Goal: Feedback & Contribution: Contribute content

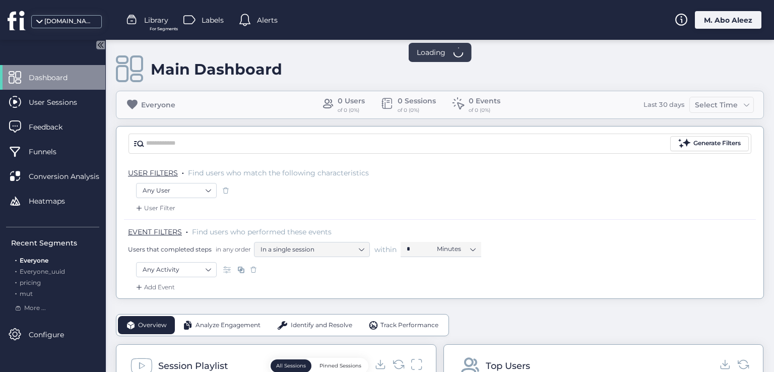
click at [148, 18] on span "Library" at bounding box center [156, 20] width 24 height 11
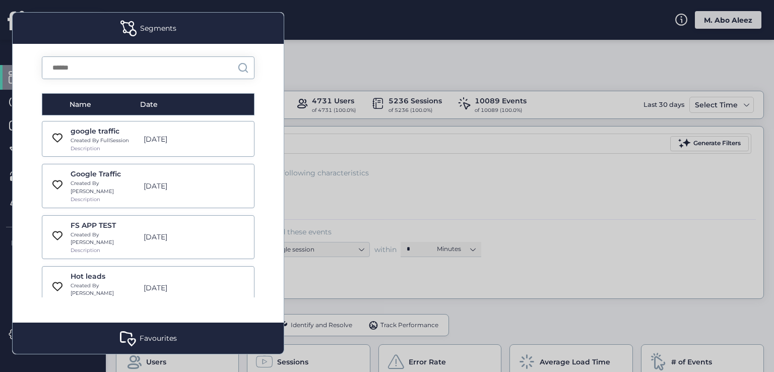
click at [202, 149] on div "google traffic Created By FullSession Description Jan 7, 2022" at bounding box center [148, 139] width 213 height 36
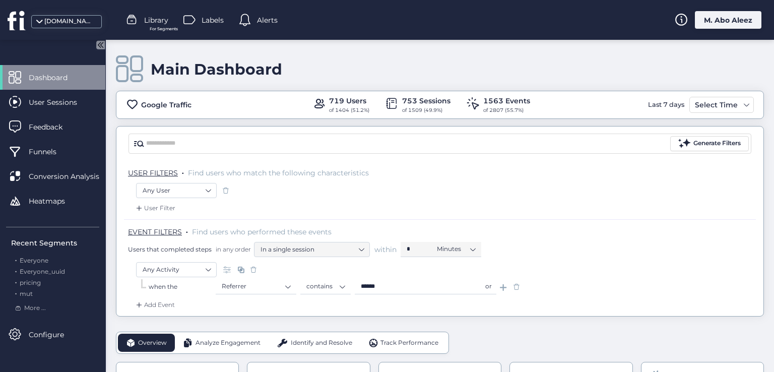
click at [138, 19] on span at bounding box center [132, 20] width 12 height 12
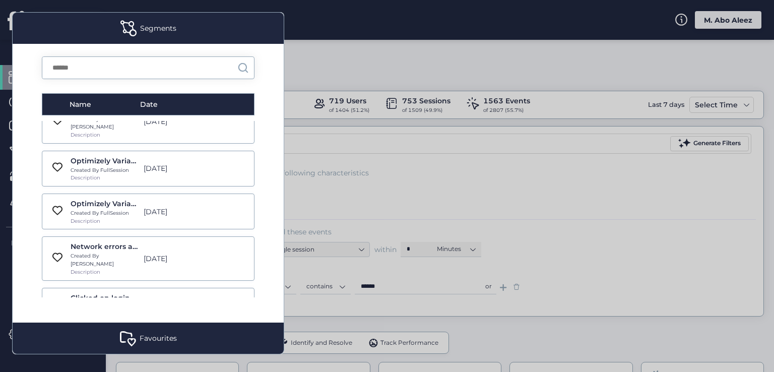
scroll to position [7101, 0]
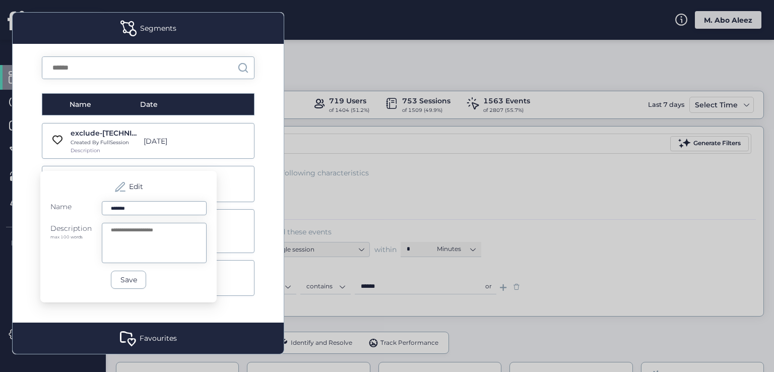
click at [273, 222] on div "Name Date google traffic Created By FullSession Description Jan 7, 2022 Google …" at bounding box center [148, 183] width 271 height 279
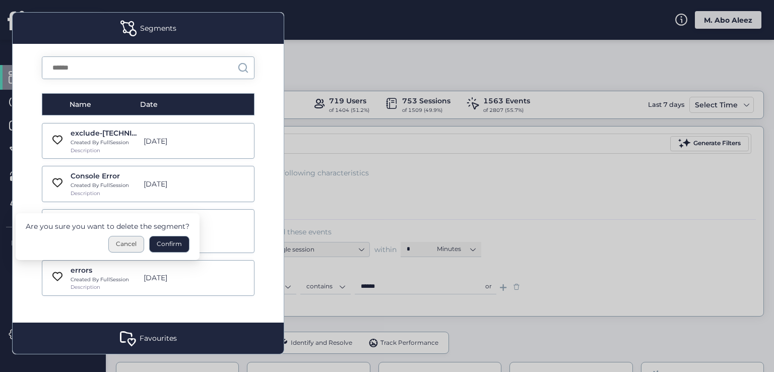
click at [128, 242] on div "Cancel" at bounding box center [126, 244] width 36 height 17
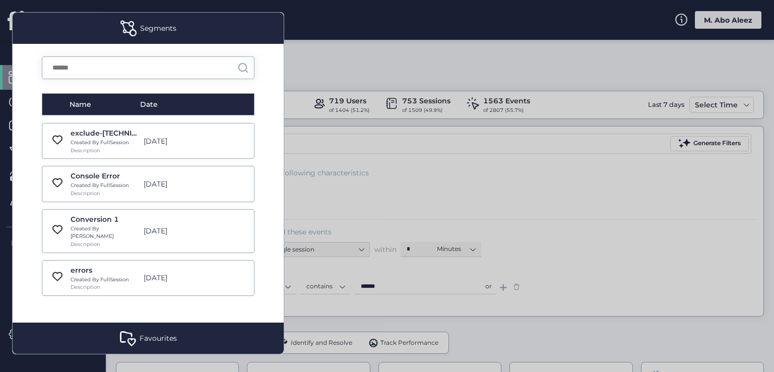
click at [269, 223] on div "Name Date google traffic Created By FullSession Description Jan 7, 2022 Google …" at bounding box center [148, 183] width 271 height 279
click at [485, 55] on div at bounding box center [387, 186] width 774 height 372
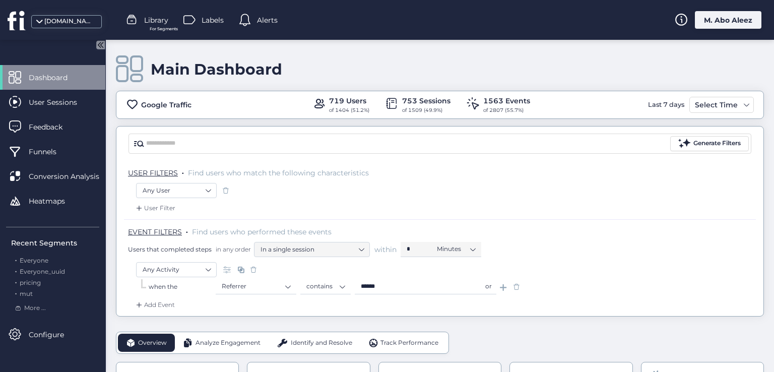
click at [721, 18] on div "M. Abo Aleez" at bounding box center [728, 20] width 67 height 18
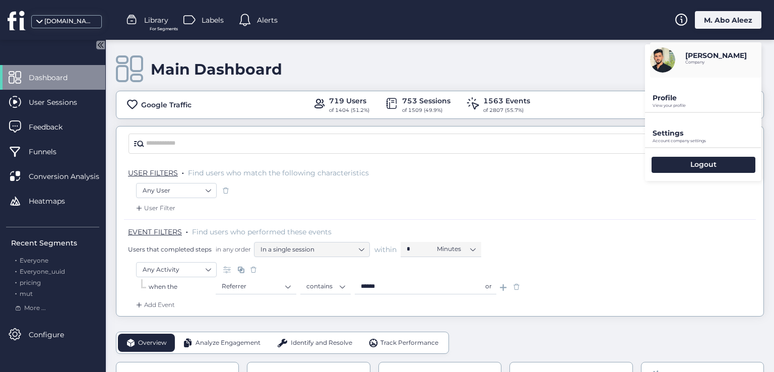
click at [508, 69] on div "Main Dashboard" at bounding box center [440, 69] width 648 height 29
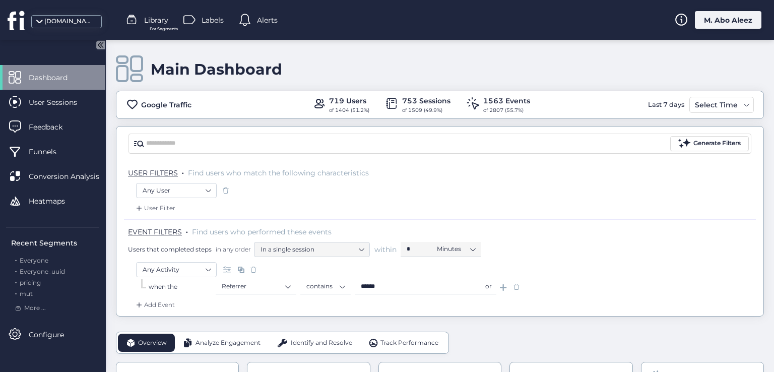
click at [202, 22] on span "Labels" at bounding box center [213, 20] width 22 height 11
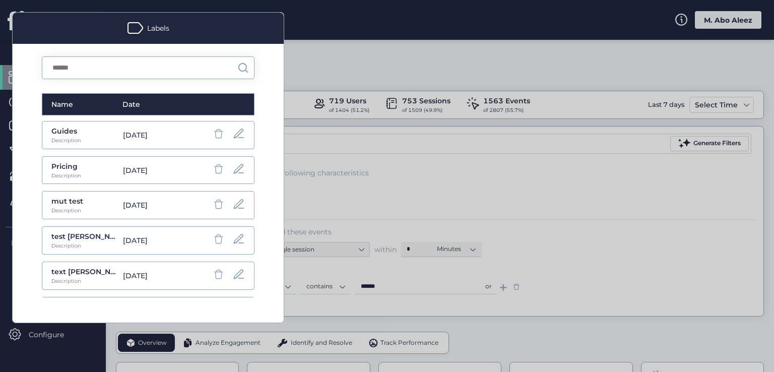
click at [212, 136] on span at bounding box center [218, 134] width 13 height 13
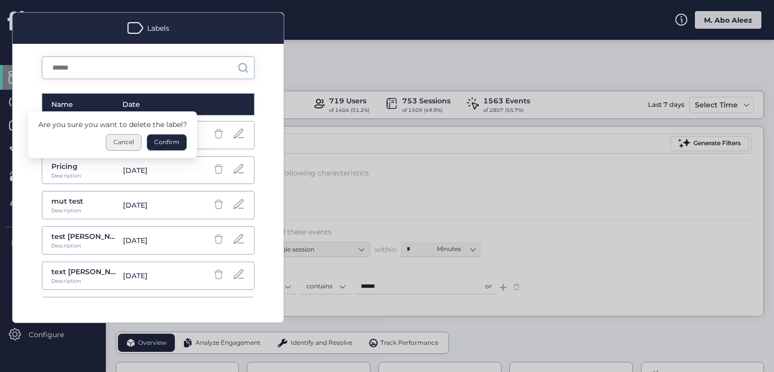
click at [124, 144] on div "Cancel" at bounding box center [124, 142] width 36 height 17
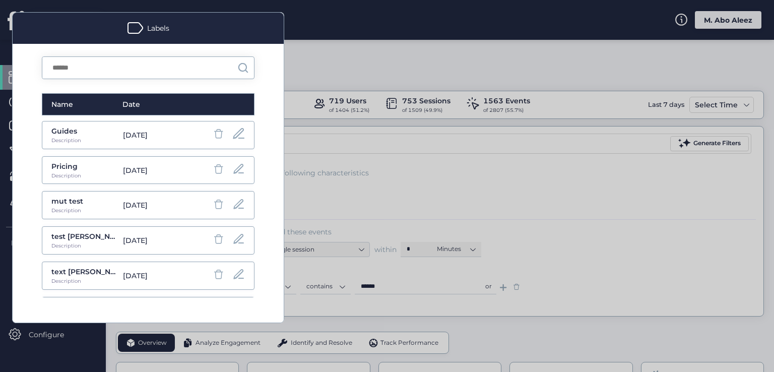
click at [232, 137] on span at bounding box center [239, 134] width 14 height 14
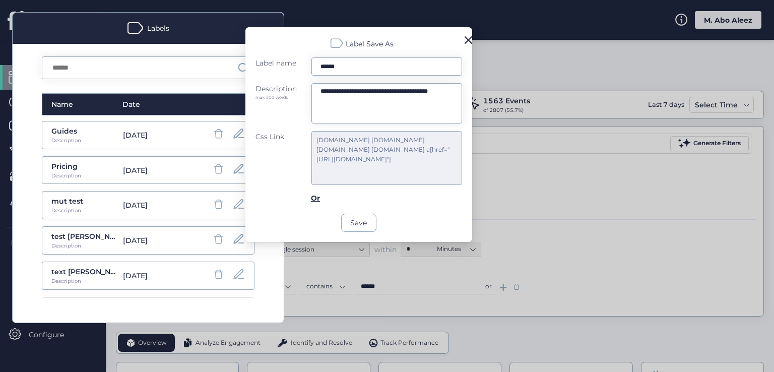
click at [468, 41] on span at bounding box center [469, 40] width 8 height 8
click at [488, 78] on div at bounding box center [387, 186] width 774 height 372
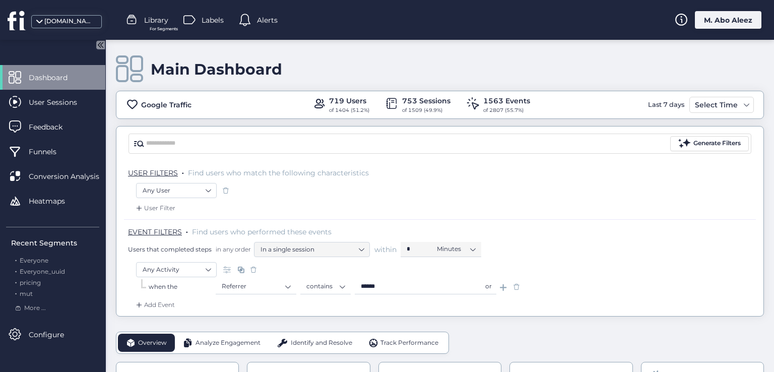
click at [136, 14] on span at bounding box center [132, 20] width 12 height 12
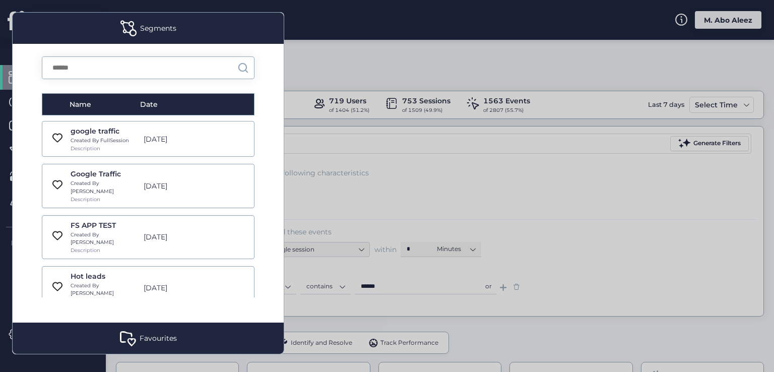
click at [125, 183] on div "Created By Roy" at bounding box center [105, 187] width 68 height 16
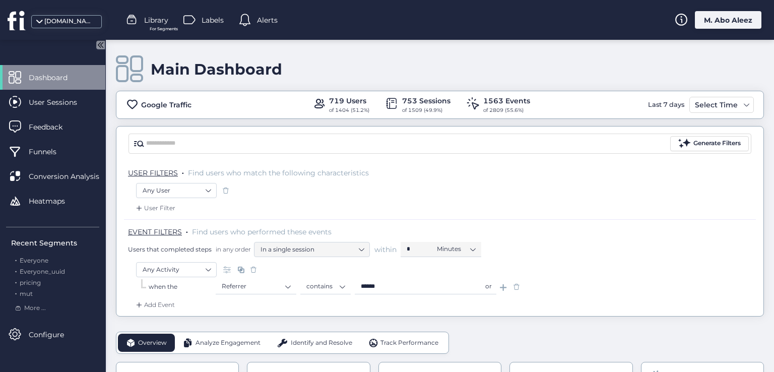
click at [144, 20] on div "Library For Segments" at bounding box center [147, 20] width 42 height 15
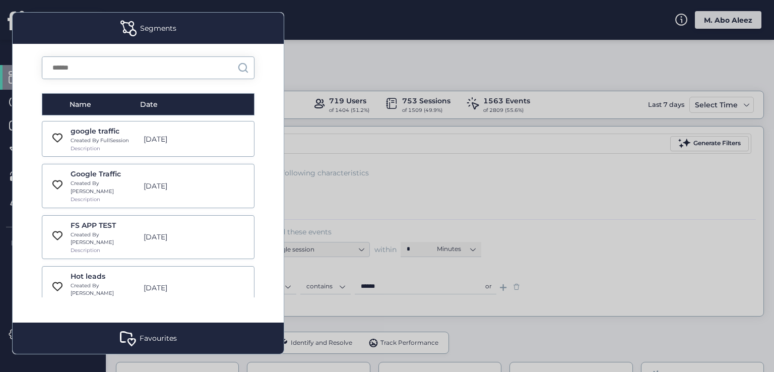
scroll to position [7101, 0]
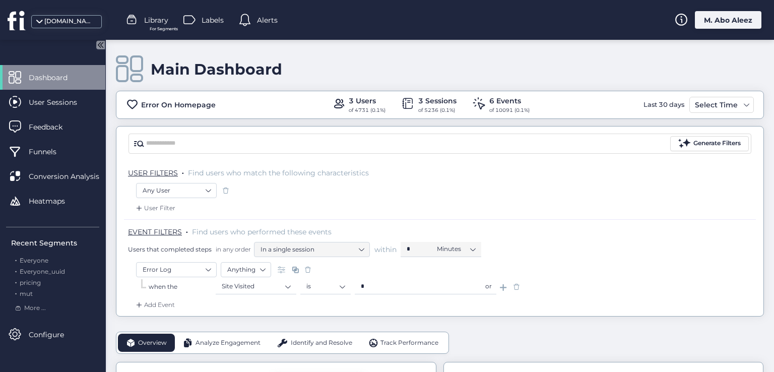
click at [159, 21] on span "Library" at bounding box center [156, 20] width 24 height 11
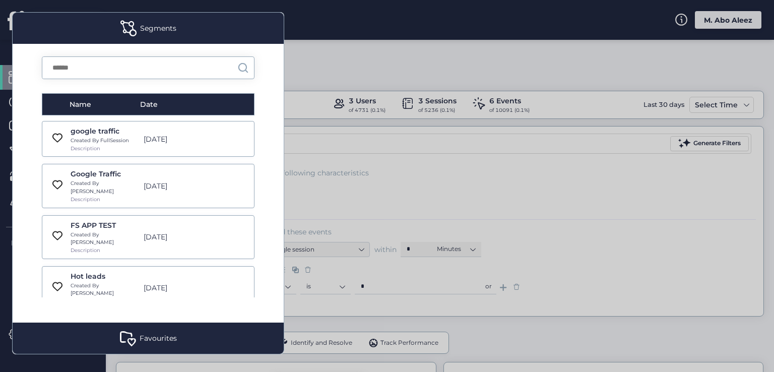
scroll to position [101, 0]
click at [134, 181] on div "Created By Roy" at bounding box center [105, 189] width 68 height 16
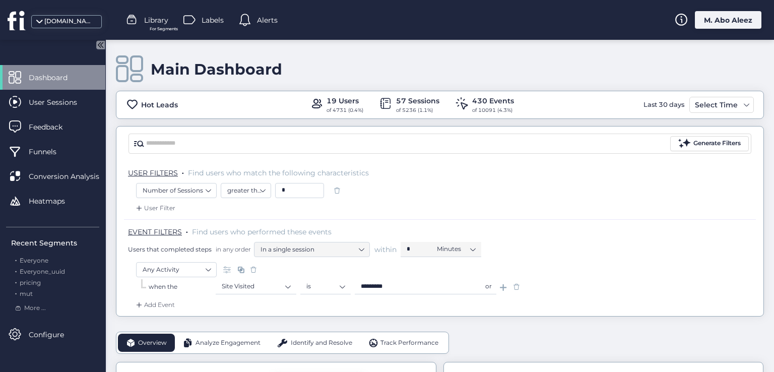
click at [137, 11] on div "fullsession.io Library For Segments Labels Alerts M. Abo Aleez" at bounding box center [387, 20] width 774 height 40
click at [133, 15] on span at bounding box center [132, 20] width 12 height 12
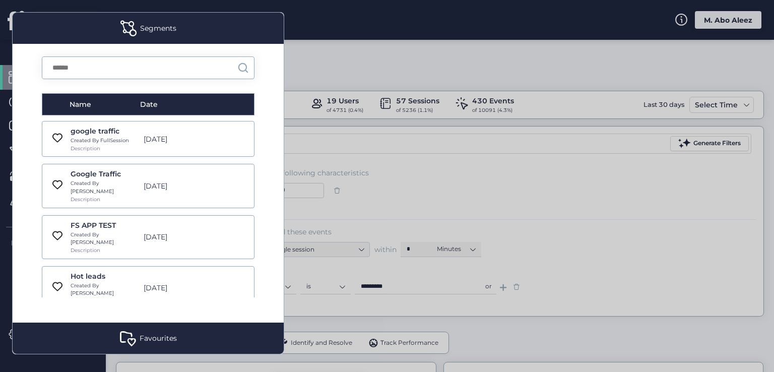
click at [377, 144] on div at bounding box center [387, 186] width 774 height 372
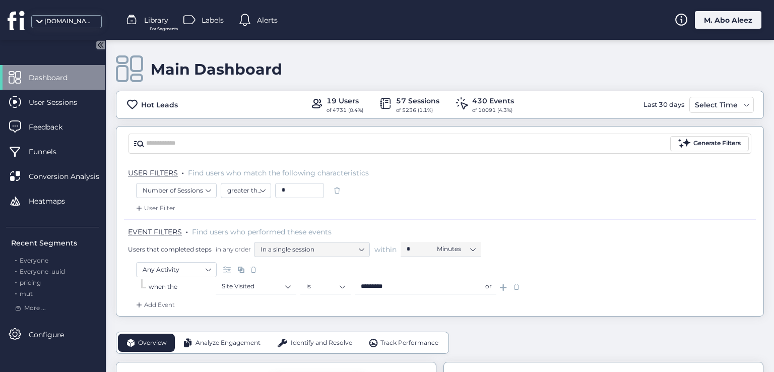
click at [512, 285] on span at bounding box center [517, 287] width 10 height 10
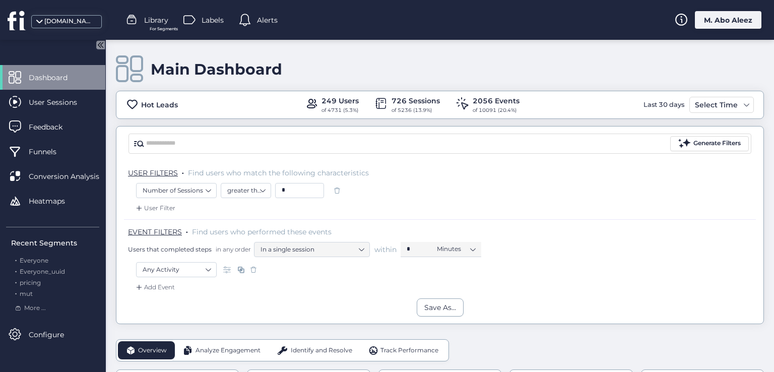
click at [335, 189] on span at bounding box center [337, 190] width 10 height 10
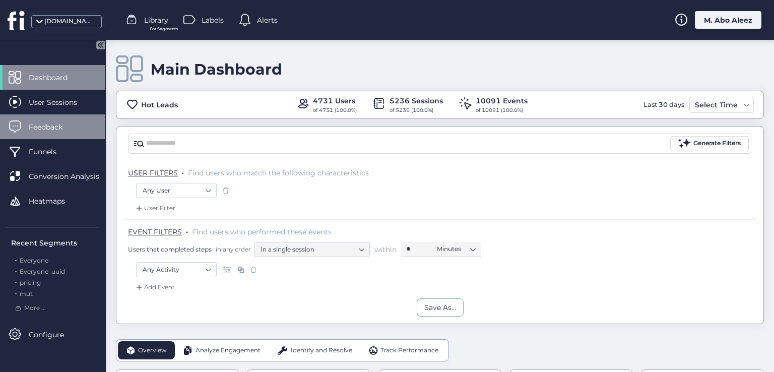
click at [55, 131] on span "Feedback" at bounding box center [53, 126] width 49 height 11
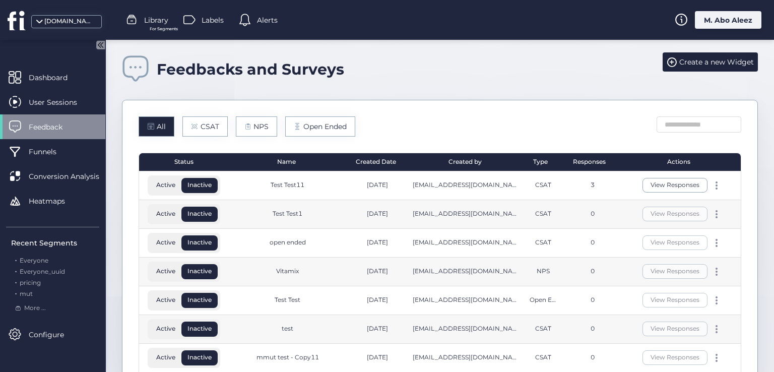
click at [713, 187] on div "View Responses" at bounding box center [682, 185] width 109 height 15
click at [712, 182] on div at bounding box center [717, 185] width 10 height 8
click at [642, 168] on div "Edit" at bounding box center [658, 168] width 48 height 11
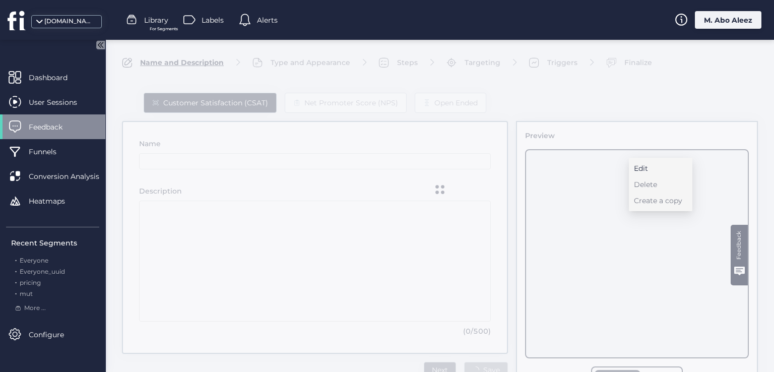
type input "**********"
type textarea "**********"
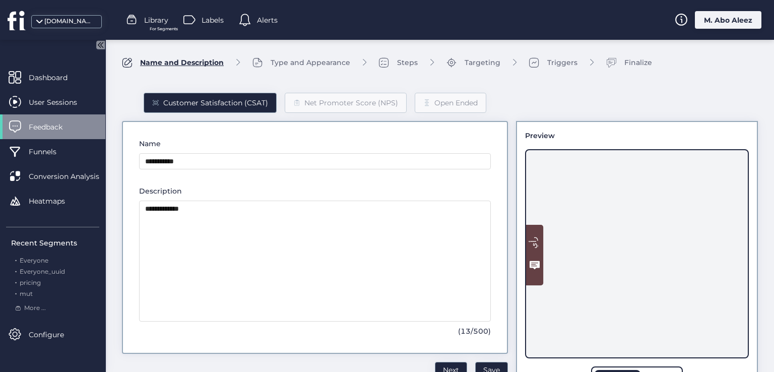
click at [31, 132] on span "Feedback" at bounding box center [53, 126] width 49 height 11
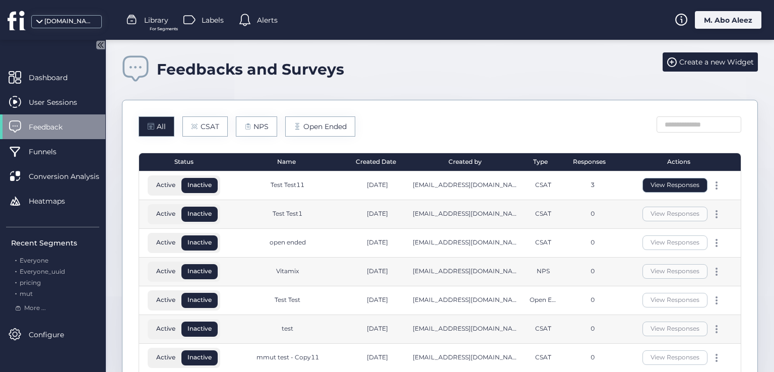
click at [653, 181] on button "View Responses" at bounding box center [675, 185] width 65 height 15
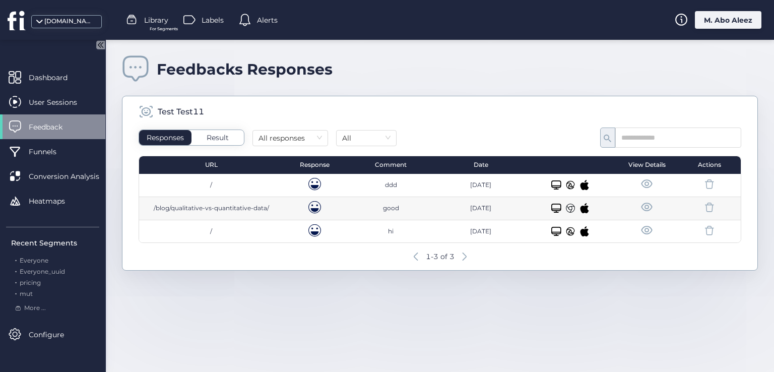
click at [642, 184] on span at bounding box center [647, 184] width 13 height 13
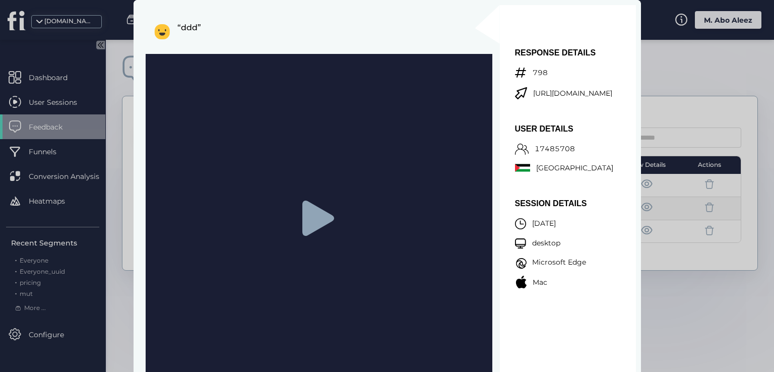
click at [692, 132] on div at bounding box center [387, 186] width 774 height 372
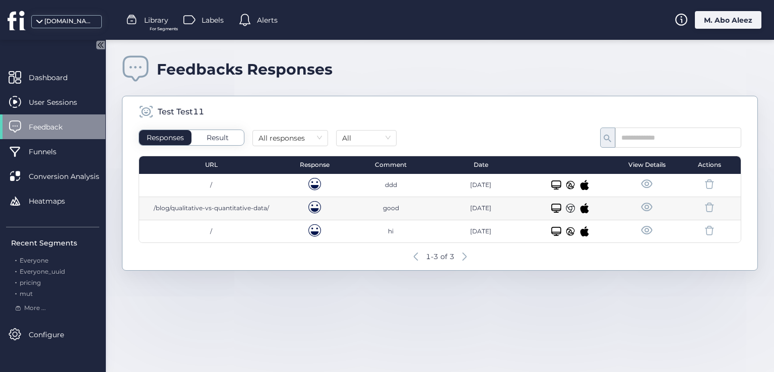
click at [710, 188] on span at bounding box center [709, 184] width 13 height 13
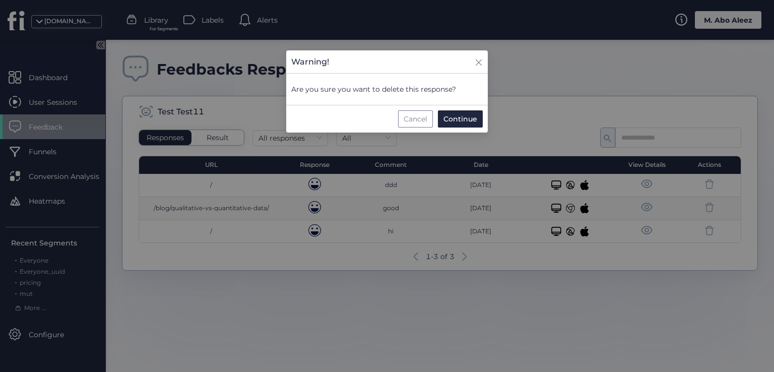
click at [411, 119] on div "Cancel" at bounding box center [415, 118] width 35 height 17
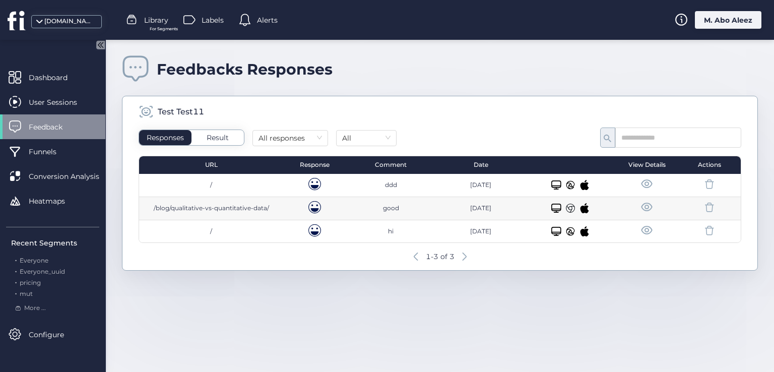
click at [709, 204] on span at bounding box center [709, 207] width 13 height 13
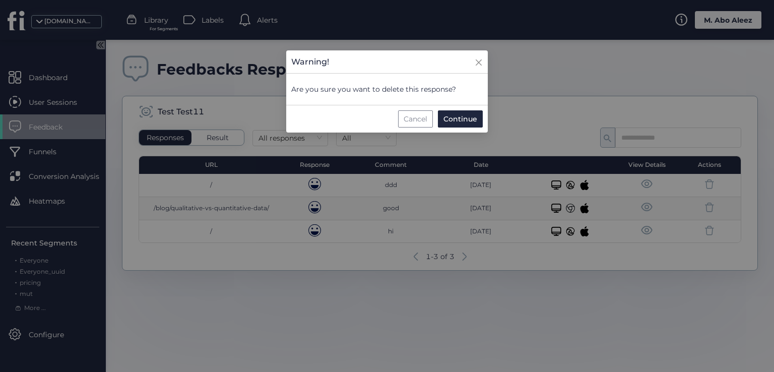
click at [410, 119] on div "Cancel" at bounding box center [415, 118] width 35 height 17
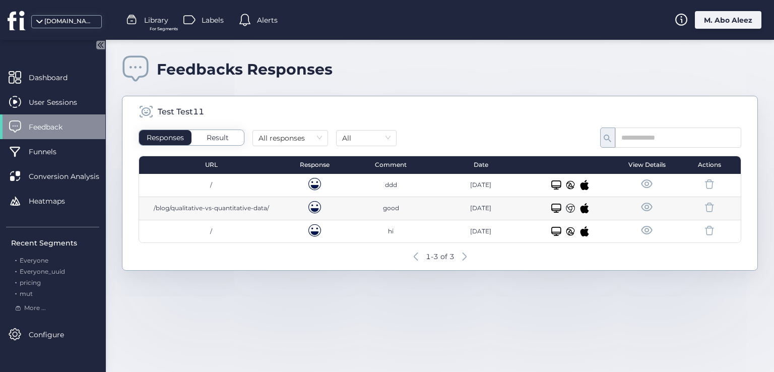
click at [45, 130] on span "Feedback" at bounding box center [53, 126] width 49 height 11
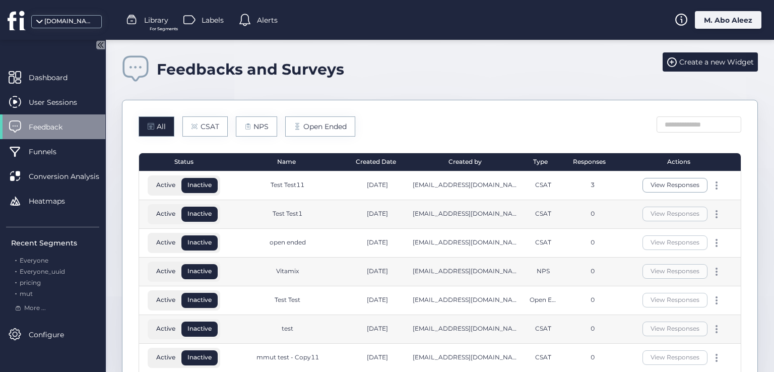
click at [51, 21] on div "[DOMAIN_NAME]" at bounding box center [69, 22] width 50 height 10
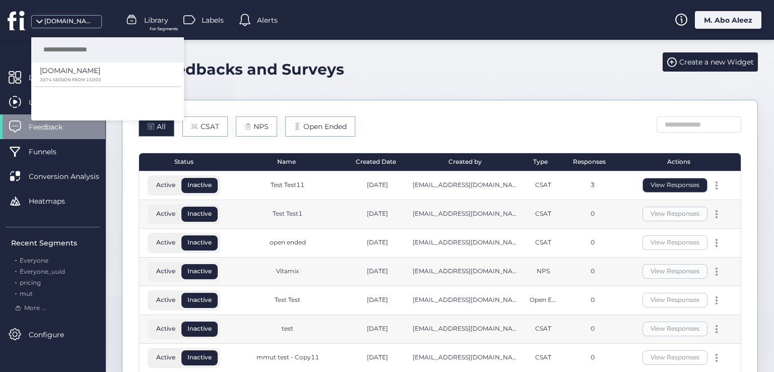
click at [647, 190] on button "View Responses" at bounding box center [675, 185] width 65 height 15
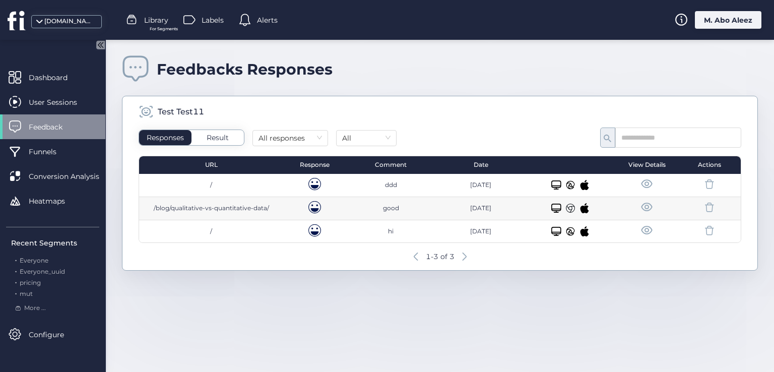
click at [56, 125] on span "Feedback" at bounding box center [53, 126] width 49 height 11
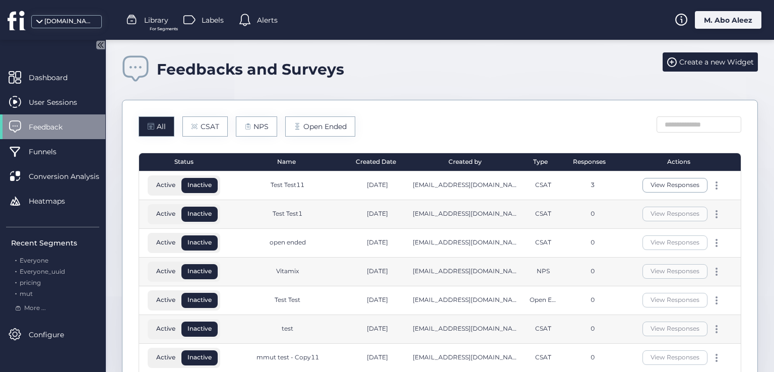
click at [705, 275] on div "View Responses" at bounding box center [682, 271] width 109 height 15
click at [706, 275] on div "View Responses" at bounding box center [682, 271] width 109 height 15
click at [712, 272] on div at bounding box center [717, 272] width 10 height 8
click at [649, 257] on div "Edit" at bounding box center [658, 254] width 48 height 11
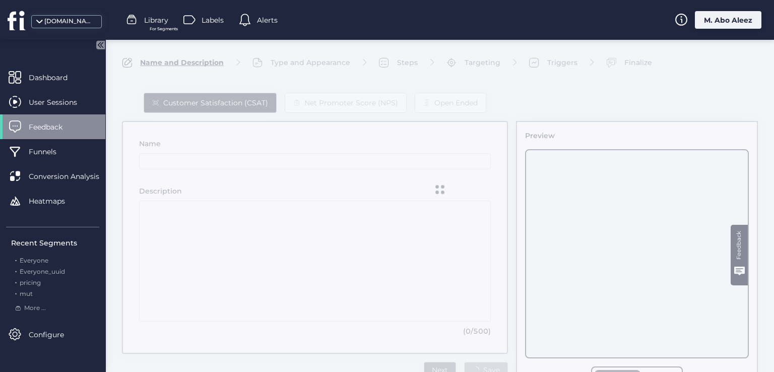
type input "*******"
type textarea "********"
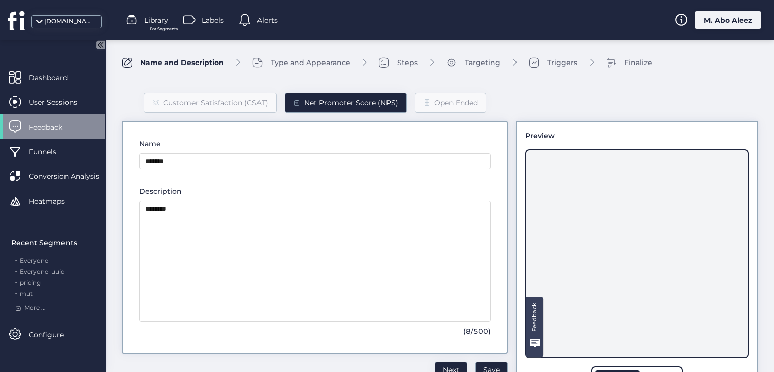
click at [69, 130] on span "Feedback" at bounding box center [53, 126] width 49 height 11
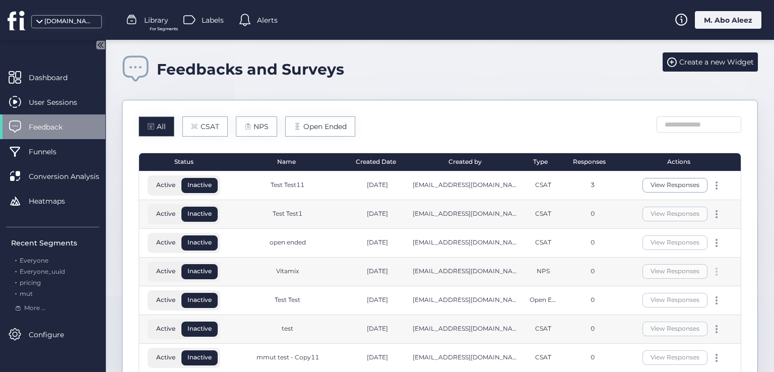
click at [716, 274] on span at bounding box center [717, 275] width 2 height 2
click at [635, 269] on div "Delete" at bounding box center [658, 270] width 48 height 11
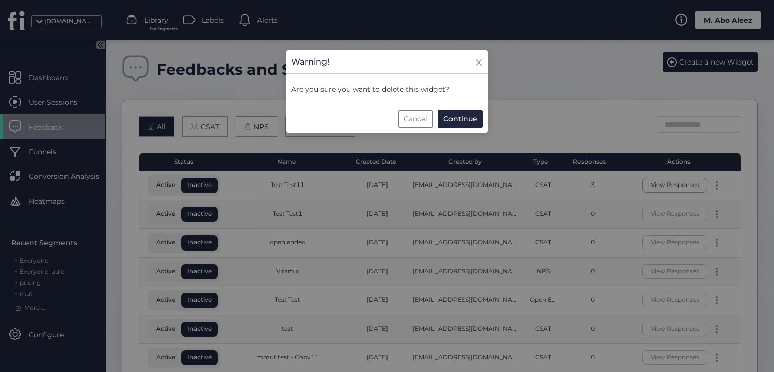
click at [413, 112] on div "Cancel" at bounding box center [415, 118] width 35 height 17
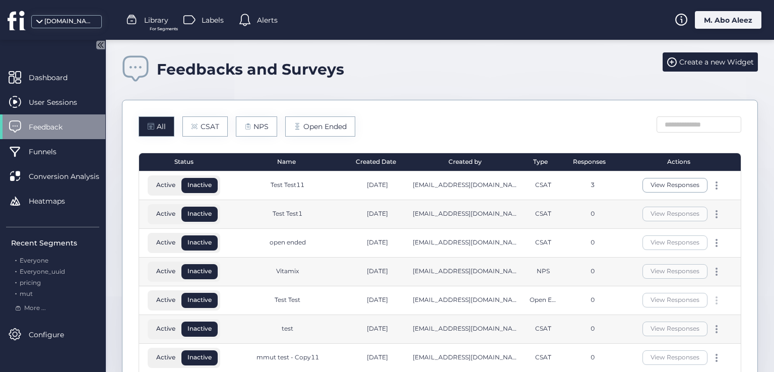
click at [712, 301] on div at bounding box center [717, 300] width 10 height 8
click at [663, 316] on div "Create a copy" at bounding box center [658, 314] width 48 height 11
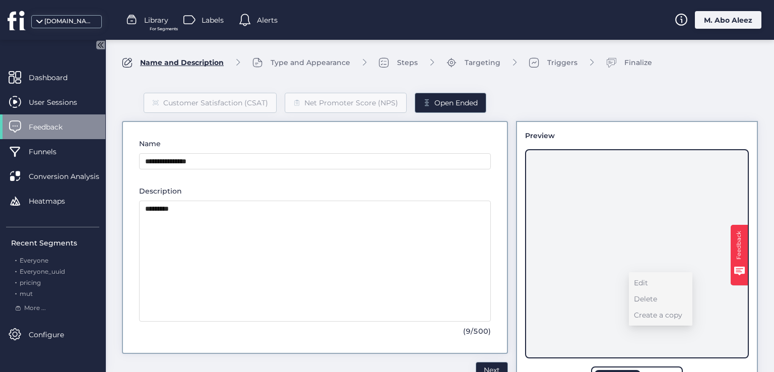
click at [41, 118] on div "Feedback" at bounding box center [52, 126] width 105 height 25
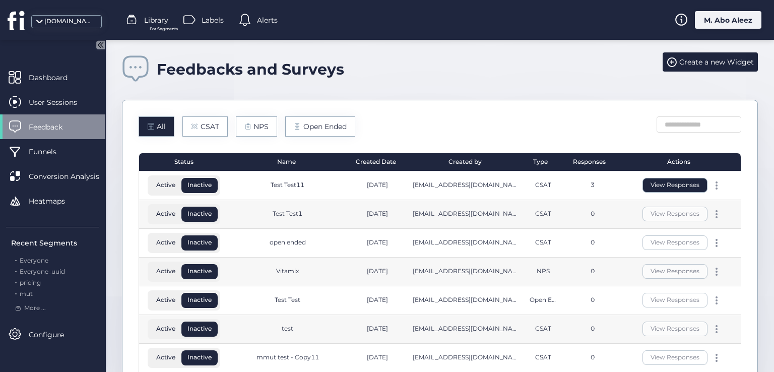
click at [647, 186] on button "View Responses" at bounding box center [675, 185] width 65 height 15
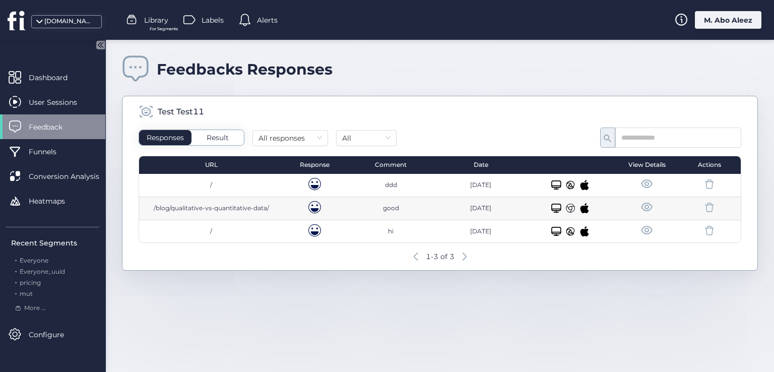
click at [645, 204] on span at bounding box center [647, 207] width 13 height 13
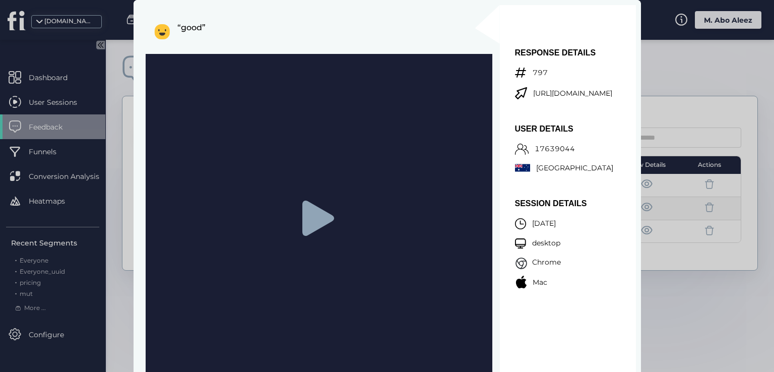
click at [303, 220] on icon at bounding box center [318, 218] width 32 height 35
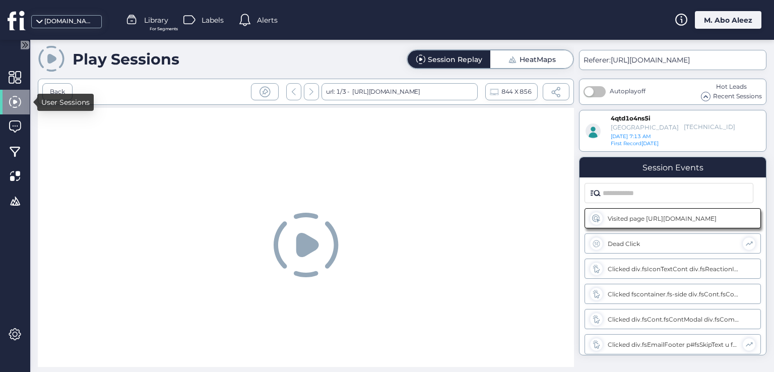
click at [11, 102] on span at bounding box center [15, 102] width 13 height 13
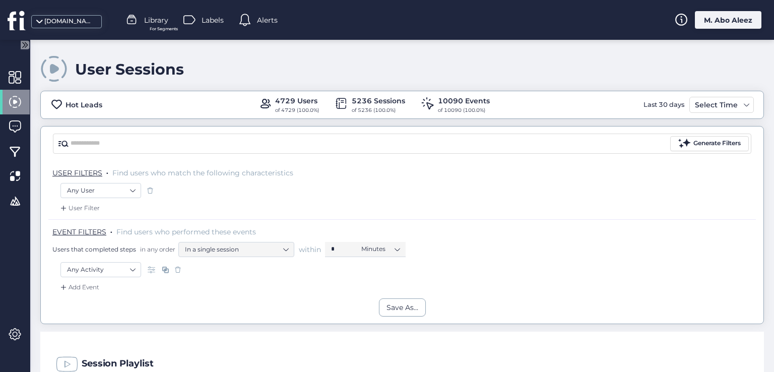
click at [10, 96] on span at bounding box center [15, 102] width 13 height 13
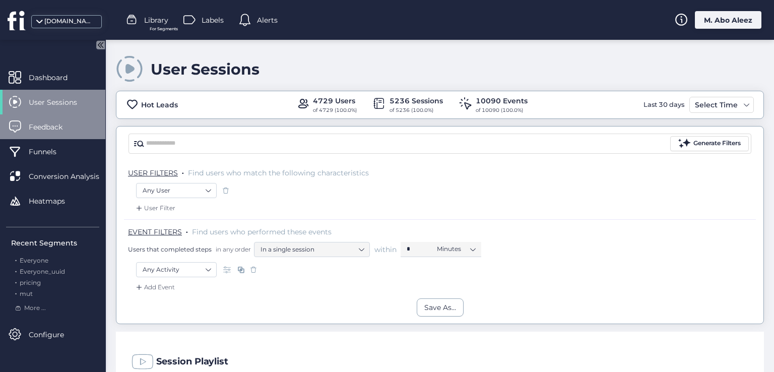
click at [57, 126] on span "Feedback" at bounding box center [53, 126] width 49 height 11
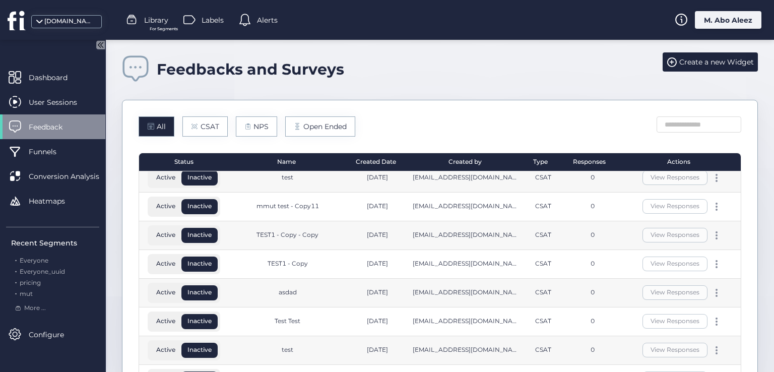
scroll to position [253, 0]
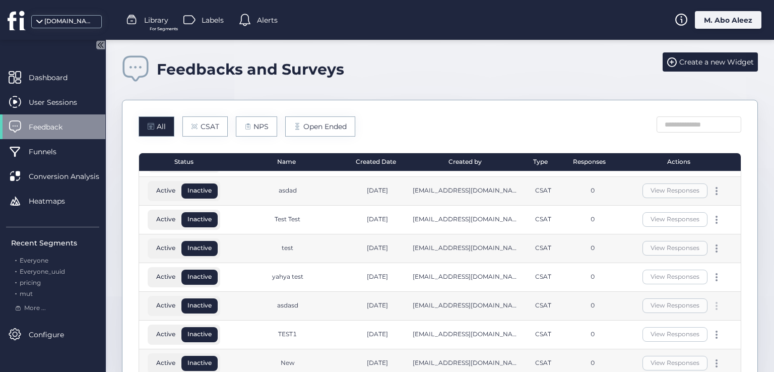
click at [706, 302] on div "View Responses" at bounding box center [682, 305] width 109 height 15
click at [712, 302] on div at bounding box center [717, 306] width 10 height 8
click at [647, 294] on div "Edit Delete Create a copy" at bounding box center [661, 303] width 64 height 53
click at [638, 291] on div "Edit" at bounding box center [658, 287] width 48 height 11
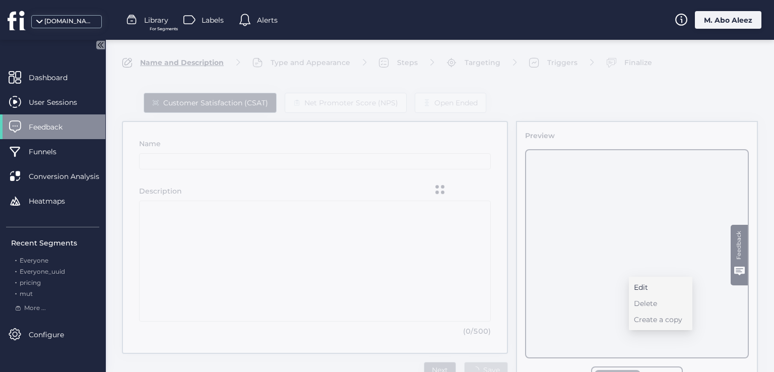
type input "******"
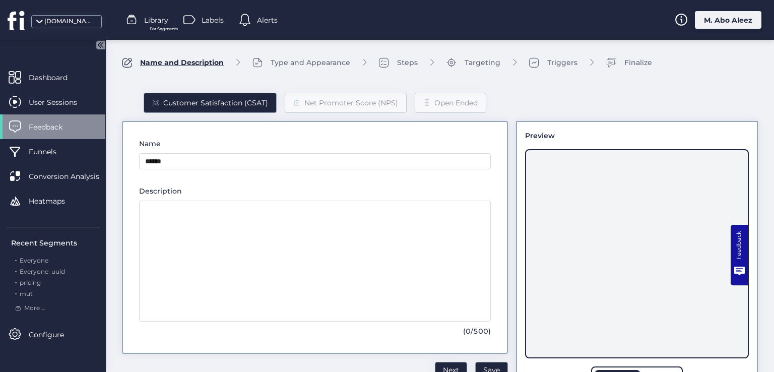
click at [67, 134] on div "Feedback" at bounding box center [52, 126] width 105 height 25
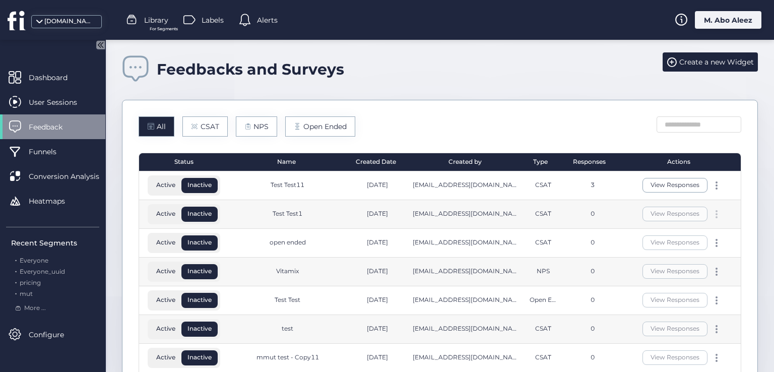
click at [716, 214] on span at bounding box center [717, 214] width 2 height 2
click at [646, 208] on div "Delete" at bounding box center [658, 213] width 48 height 11
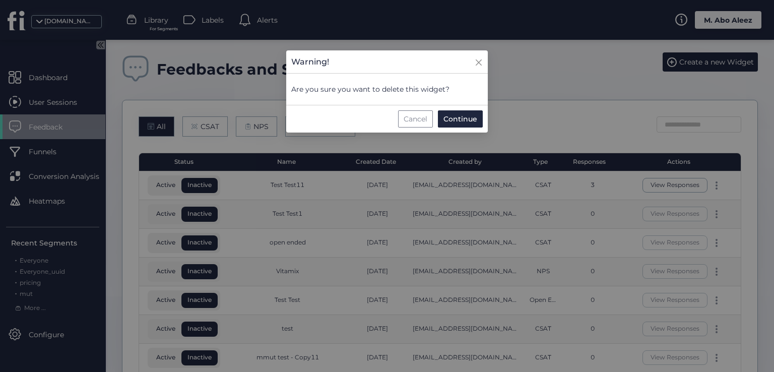
click at [406, 115] on div "Cancel" at bounding box center [415, 118] width 35 height 17
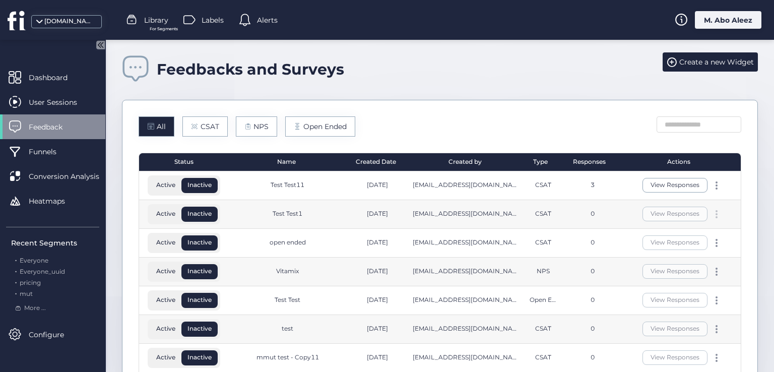
click at [712, 210] on div at bounding box center [717, 214] width 10 height 8
click at [648, 200] on div "Edit" at bounding box center [658, 197] width 48 height 11
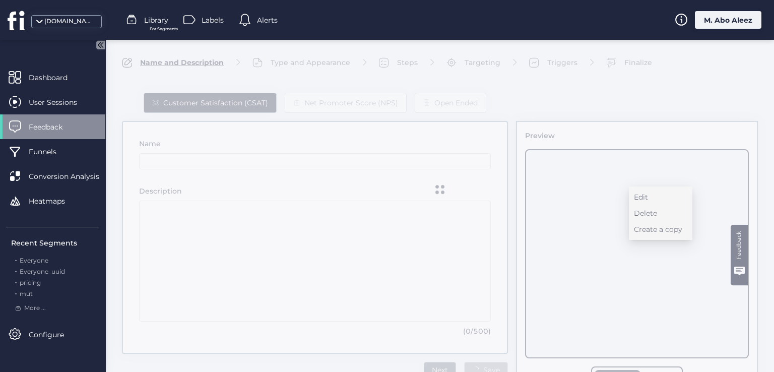
type input "**********"
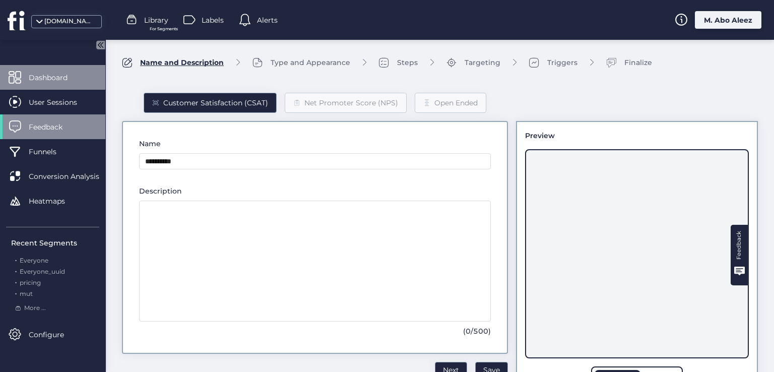
click at [52, 87] on div "Dashboard" at bounding box center [52, 77] width 105 height 25
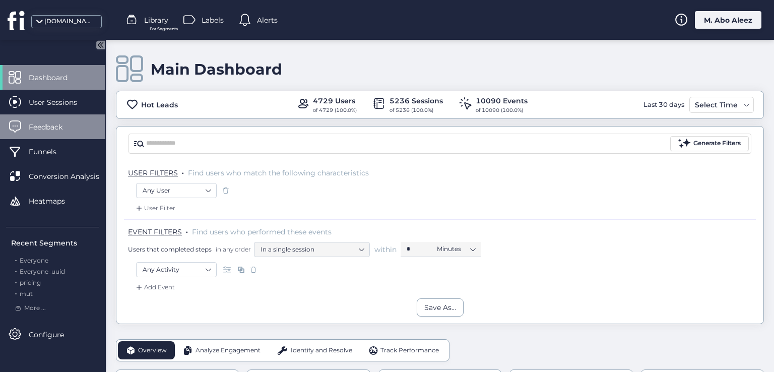
click at [69, 125] on span "Feedback" at bounding box center [53, 126] width 49 height 11
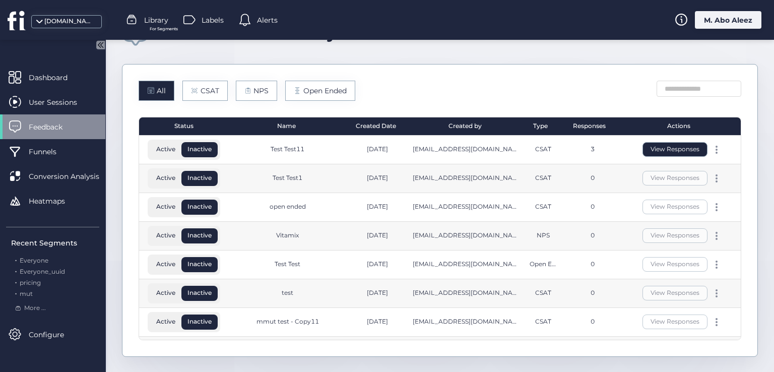
click at [643, 155] on button "View Responses" at bounding box center [675, 149] width 65 height 15
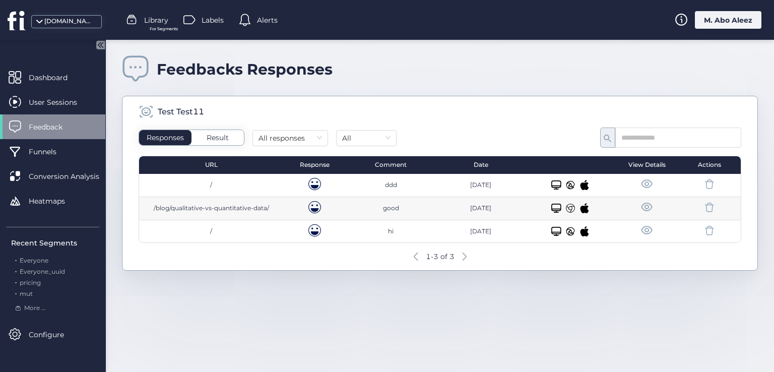
click at [20, 128] on span at bounding box center [15, 126] width 13 height 13
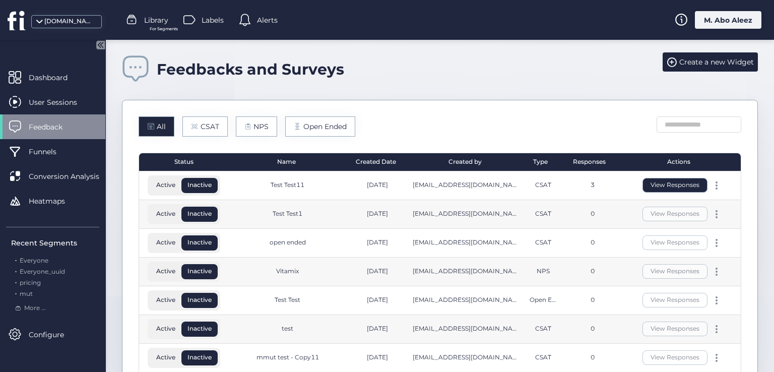
click at [683, 189] on button "View Responses" at bounding box center [675, 185] width 65 height 15
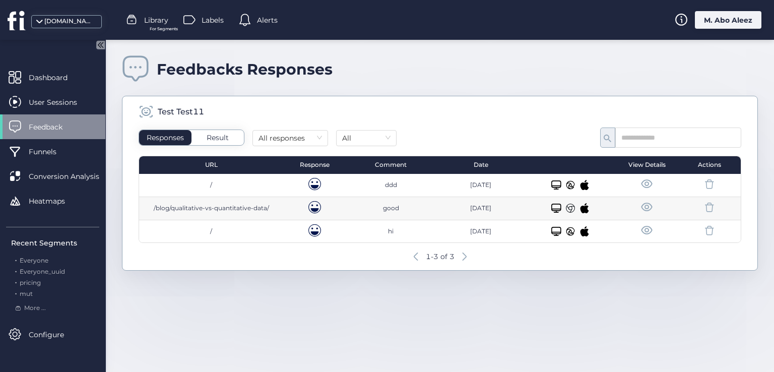
click at [312, 230] on span at bounding box center [314, 230] width 13 height 13
click at [313, 207] on span at bounding box center [314, 207] width 13 height 13
click at [312, 186] on span at bounding box center [314, 184] width 13 height 13
drag, startPoint x: 583, startPoint y: 225, endPoint x: 571, endPoint y: 226, distance: 12.2
click at [574, 226] on div "Desktop/Laptop" at bounding box center [571, 231] width 82 height 10
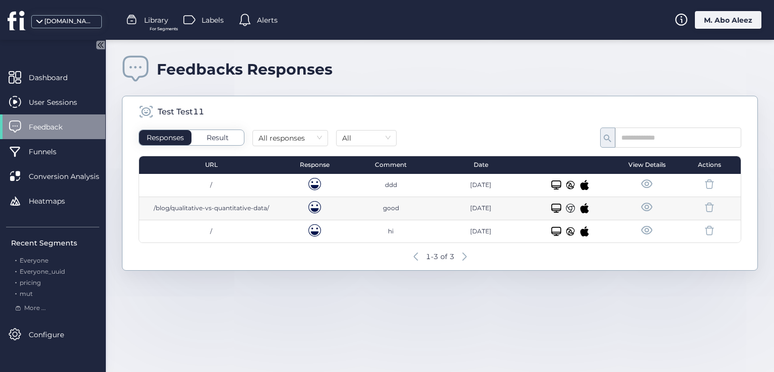
click at [571, 226] on icon at bounding box center [570, 231] width 10 height 10
click at [571, 227] on icon at bounding box center [570, 231] width 9 height 9
click at [573, 209] on icon at bounding box center [570, 208] width 9 height 9
drag, startPoint x: 567, startPoint y: 178, endPoint x: 247, endPoint y: 367, distance: 371.5
click at [566, 177] on div "Desktop/Laptop" at bounding box center [571, 185] width 90 height 23
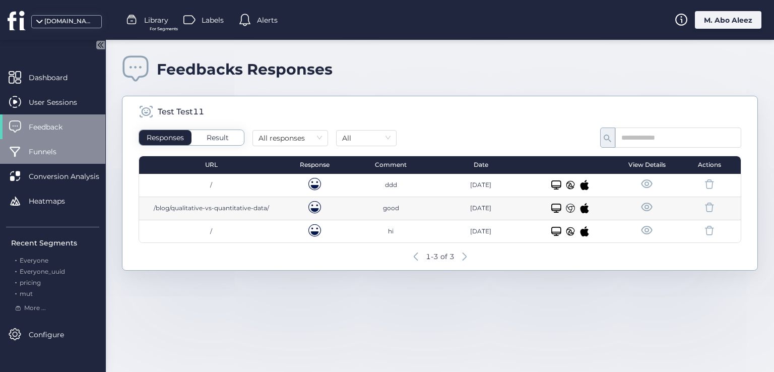
click at [53, 141] on div "Funnels" at bounding box center [52, 151] width 105 height 25
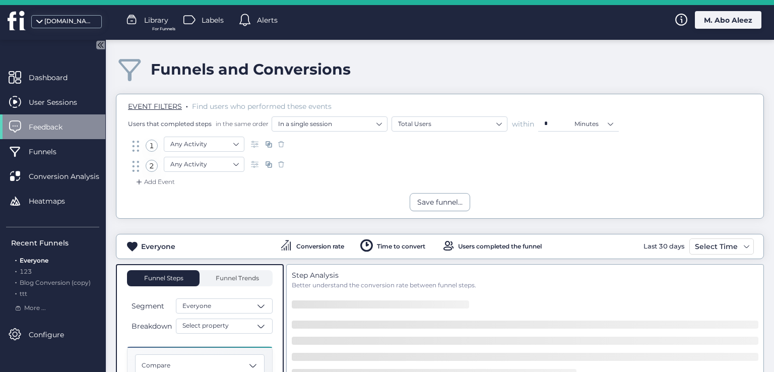
click at [55, 131] on span "Feedback" at bounding box center [53, 126] width 49 height 11
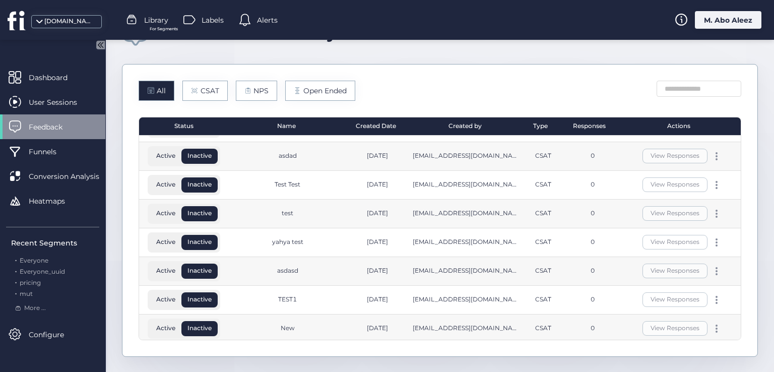
scroll to position [253, 0]
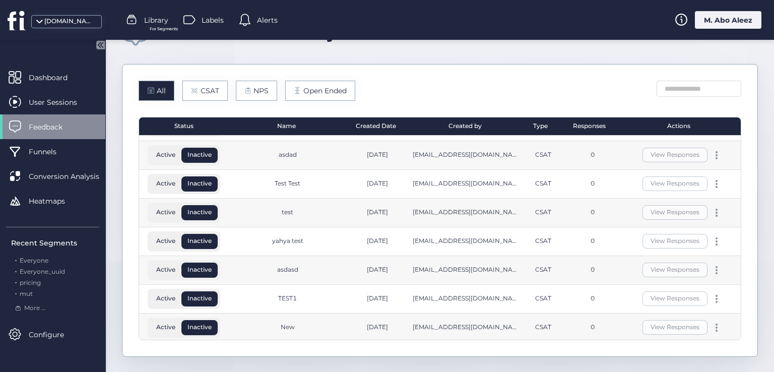
click at [645, 327] on button "View Responses" at bounding box center [675, 327] width 65 height 15
click at [661, 301] on button "View Responses" at bounding box center [675, 298] width 65 height 15
click at [716, 330] on span at bounding box center [717, 331] width 2 height 2
click at [641, 306] on div "Edit" at bounding box center [658, 308] width 48 height 11
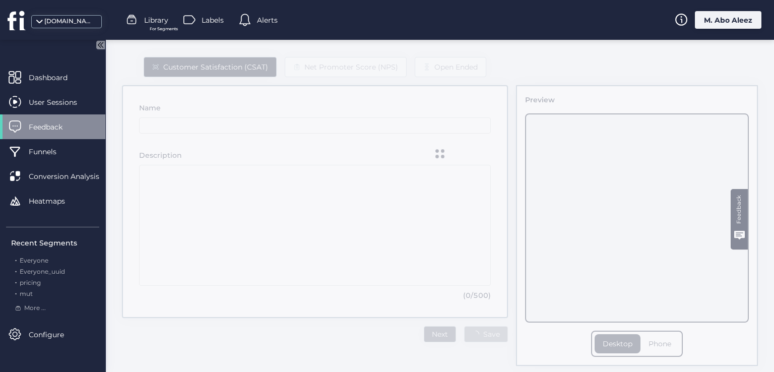
type input "***"
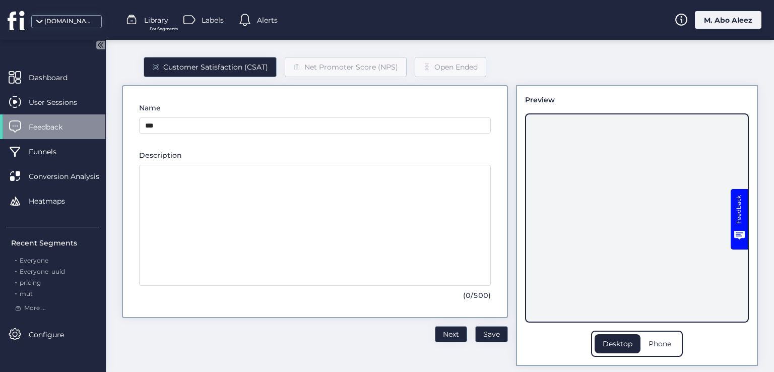
click at [81, 120] on div "Feedback" at bounding box center [52, 126] width 105 height 25
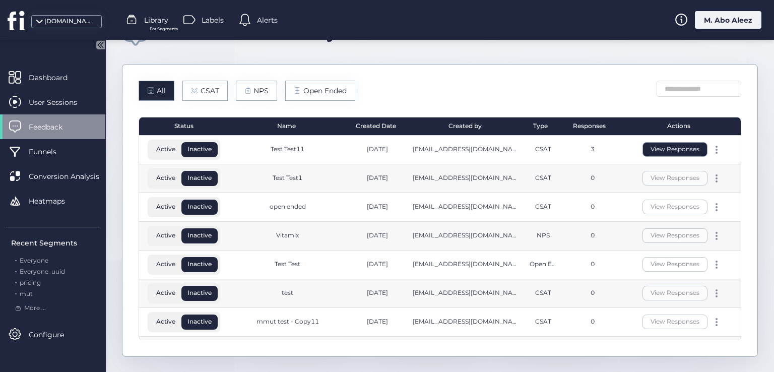
click at [649, 151] on button "View Responses" at bounding box center [675, 149] width 65 height 15
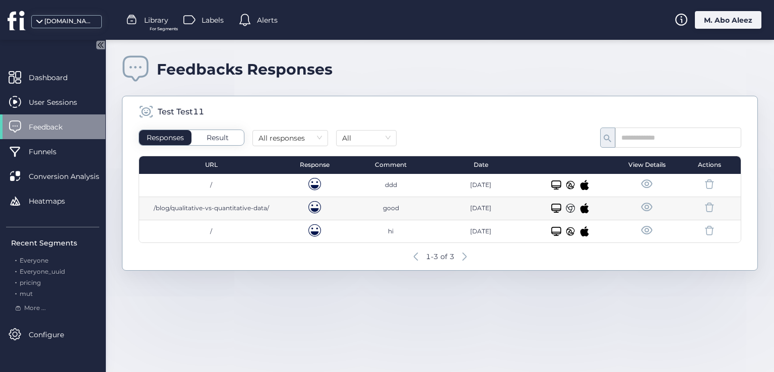
click at [57, 125] on span "Feedback" at bounding box center [53, 126] width 49 height 11
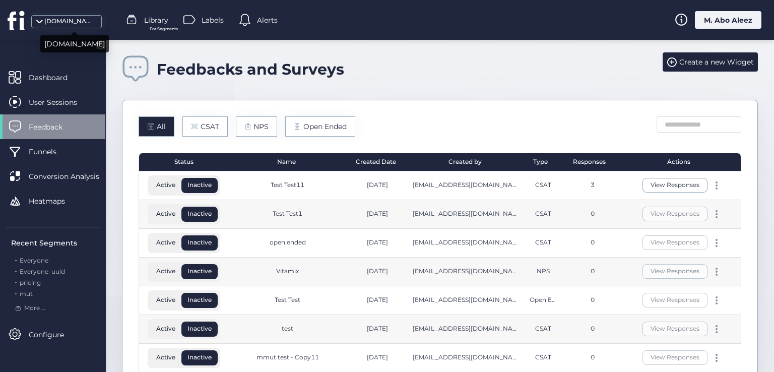
click at [54, 27] on div "[DOMAIN_NAME]" at bounding box center [66, 21] width 71 height 13
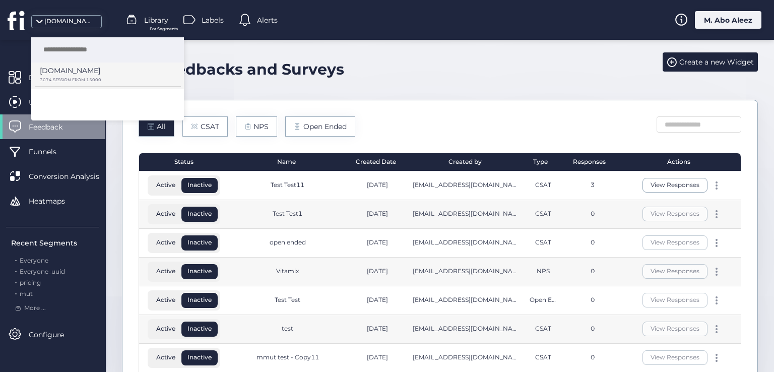
click at [82, 70] on p "[DOMAIN_NAME]" at bounding box center [70, 70] width 60 height 11
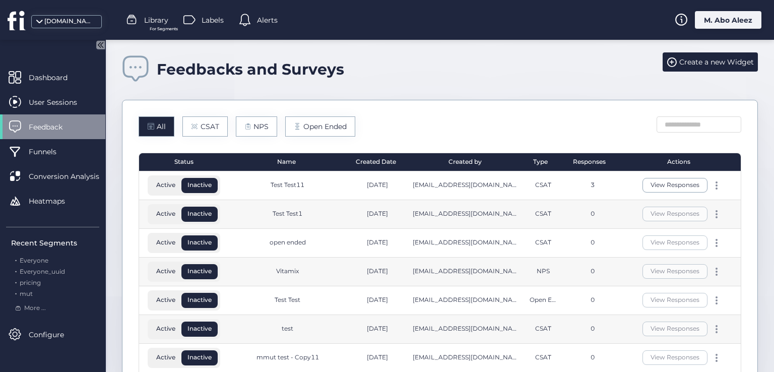
click at [710, 182] on div "View Responses" at bounding box center [682, 185] width 109 height 15
click at [712, 185] on div at bounding box center [717, 185] width 10 height 8
click at [661, 164] on div "Edit" at bounding box center [658, 168] width 48 height 11
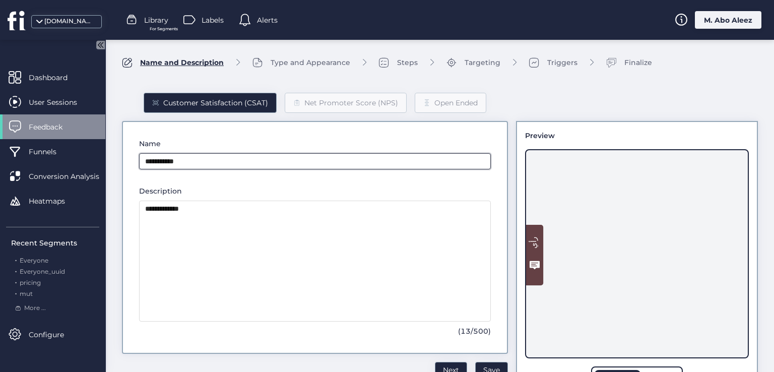
click at [230, 163] on input "**********" at bounding box center [315, 161] width 352 height 16
click at [161, 164] on input "*********" at bounding box center [315, 161] width 352 height 16
click at [248, 160] on input "*********" at bounding box center [315, 161] width 352 height 16
type input "**********"
click at [489, 366] on span "Save" at bounding box center [491, 369] width 17 height 11
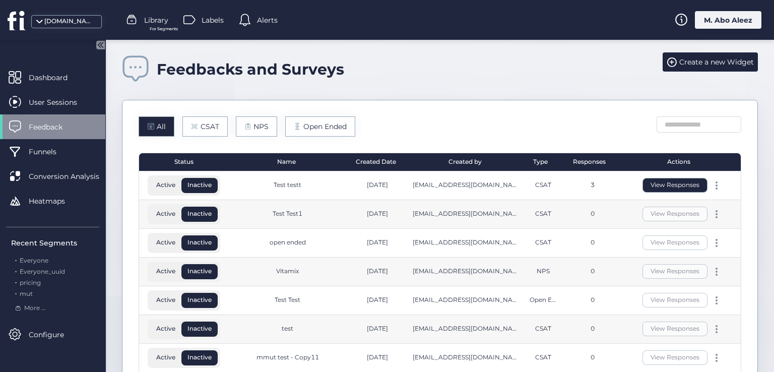
click at [667, 187] on button "View Responses" at bounding box center [675, 185] width 65 height 15
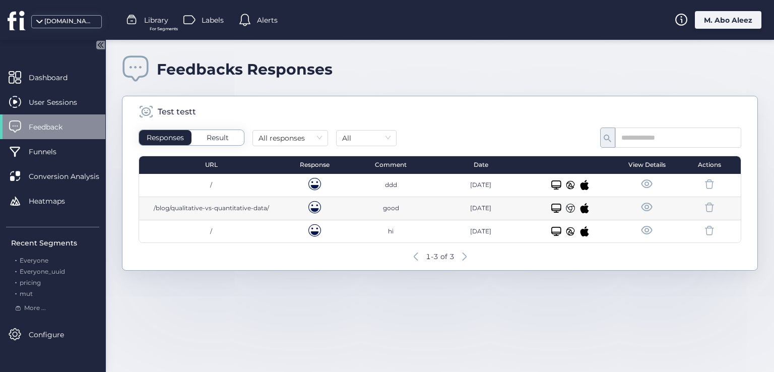
click at [725, 16] on div "M. Abo Aleez" at bounding box center [728, 20] width 67 height 18
